Goal: Check status: Check status

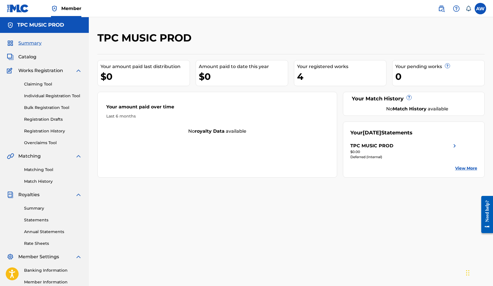
click at [59, 131] on link "Registration History" at bounding box center [53, 131] width 58 height 6
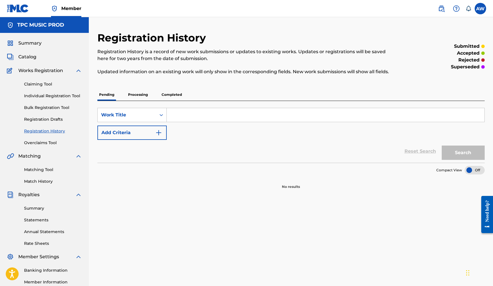
click at [140, 96] on p "Processing" at bounding box center [137, 95] width 23 height 12
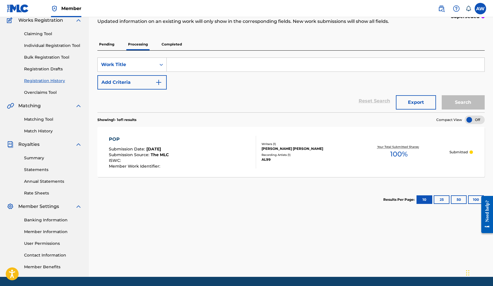
scroll to position [57, 0]
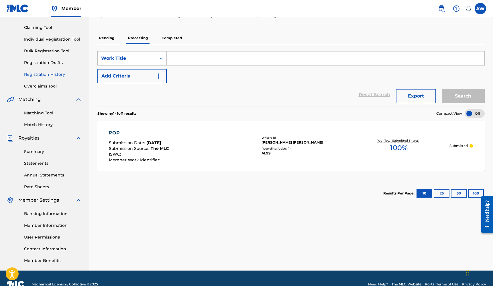
click at [202, 147] on div "POP Submission Date : [DATE] Submission Source : The MLC ISWC : Member Work Ide…" at bounding box center [182, 146] width 147 height 33
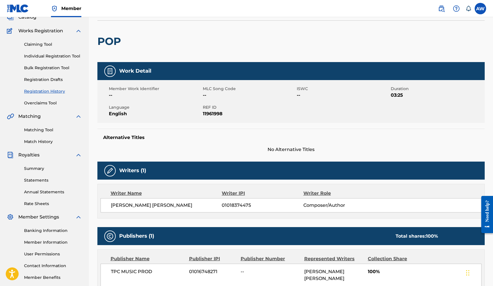
scroll to position [33, 0]
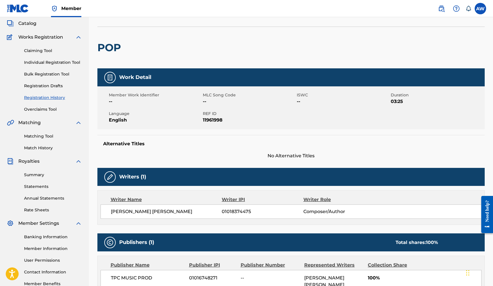
click at [48, 97] on link "Registration History" at bounding box center [53, 98] width 58 height 6
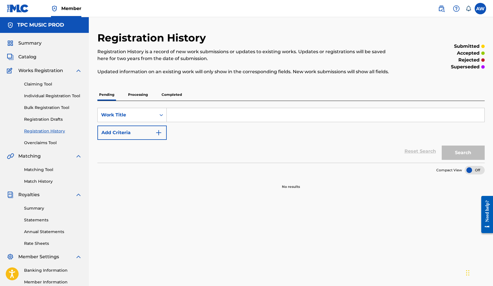
click at [172, 94] on p "Completed" at bounding box center [172, 95] width 24 height 12
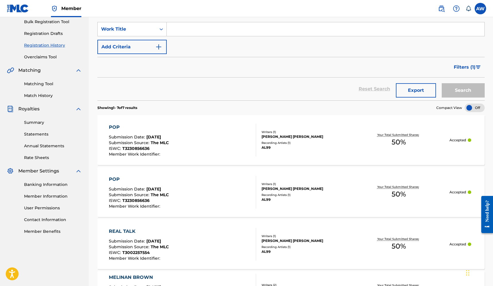
scroll to position [88, 0]
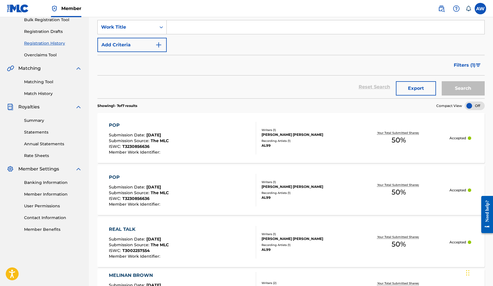
click at [168, 62] on div "Filters ( 1 )" at bounding box center [290, 65] width 387 height 21
click at [294, 70] on div "Filters ( 1 )" at bounding box center [290, 65] width 387 height 21
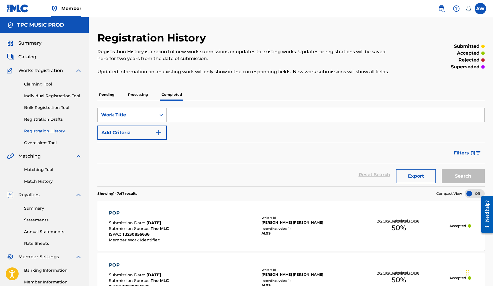
scroll to position [0, 0]
